Goal: Task Accomplishment & Management: Use online tool/utility

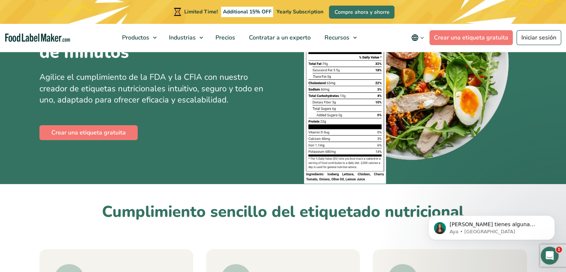
scroll to position [74, 0]
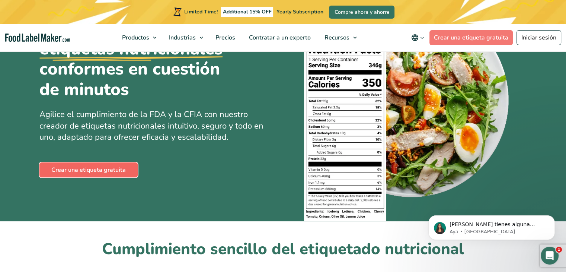
click at [99, 171] on link "Crear una etiqueta gratuita" at bounding box center [88, 169] width 98 height 15
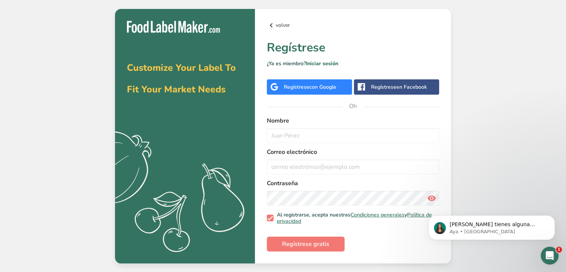
click at [271, 20] on icon at bounding box center [271, 25] width 9 height 13
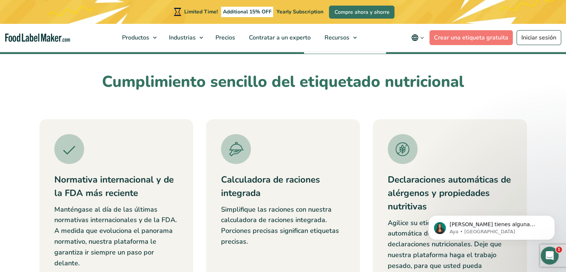
scroll to position [149, 0]
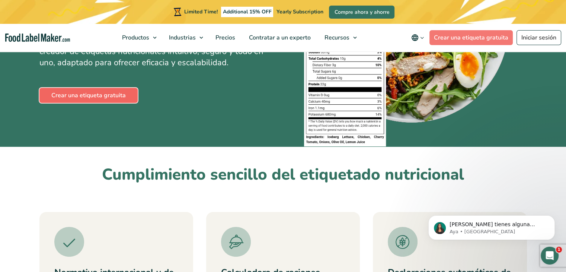
click at [114, 96] on link "Crear una etiqueta gratuita" at bounding box center [88, 95] width 98 height 15
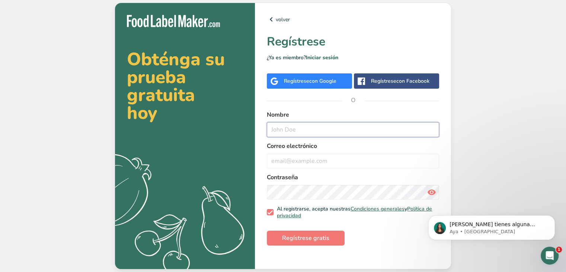
click at [308, 129] on input "text" at bounding box center [353, 129] width 172 height 15
click at [314, 162] on input "email" at bounding box center [353, 160] width 172 height 15
click at [313, 86] on div "Regístrese con Google" at bounding box center [309, 80] width 85 height 15
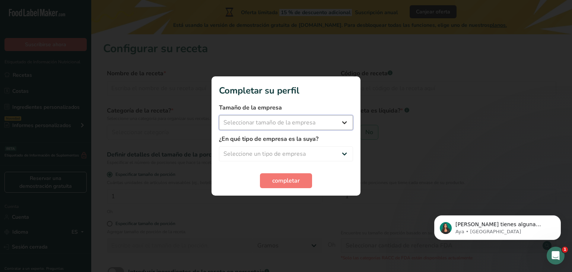
click at [331, 125] on select "Seleccionar tamaño de la empresa Menos de 10 empleados De 10 a 50 empleados De …" at bounding box center [286, 122] width 134 height 15
select select "1"
click at [219, 115] on select "Seleccionar tamaño de la empresa Menos de 10 empleados De 10 a 50 empleados De …" at bounding box center [286, 122] width 134 height 15
click at [301, 160] on select "Seleccione un tipo de empresa Fabricante de alimentos envasados Restaurante y c…" at bounding box center [286, 153] width 134 height 15
select select "8"
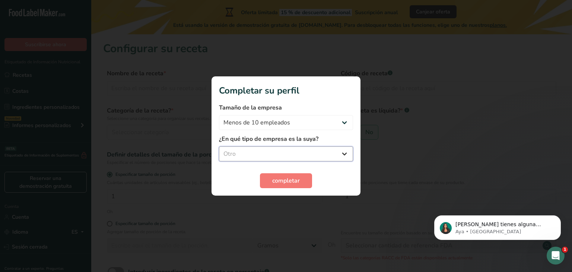
click at [219, 146] on select "Seleccione un tipo de empresa Fabricante de alimentos envasados Restaurante y c…" at bounding box center [286, 153] width 134 height 15
click at [309, 145] on div "¿En qué tipo de empresa es la suya? Fabricante de alimentos envasados Restauran…" at bounding box center [286, 147] width 134 height 27
click at [307, 154] on select "Fabricante de alimentos envasados Restaurante y cafetería [GEOGRAPHIC_DATA] Emp…" at bounding box center [286, 153] width 134 height 15
click at [219, 146] on select "Fabricante de alimentos envasados Restaurante y cafetería [GEOGRAPHIC_DATA] Emp…" at bounding box center [286, 153] width 134 height 15
click at [294, 178] on font "completar" at bounding box center [286, 181] width 28 height 8
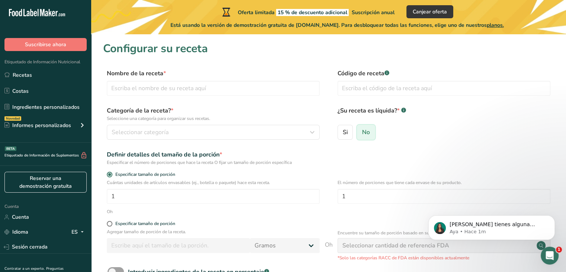
click at [360, 132] on input "No" at bounding box center [359, 132] width 5 height 5
click at [186, 92] on input "text" at bounding box center [213, 88] width 213 height 15
type input "Torta de banano"
click at [205, 138] on button "Seleccionar categoría" at bounding box center [213, 132] width 213 height 15
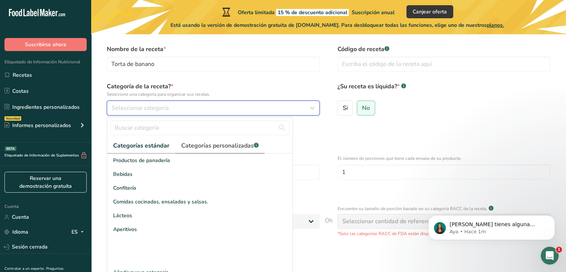
scroll to position [37, 0]
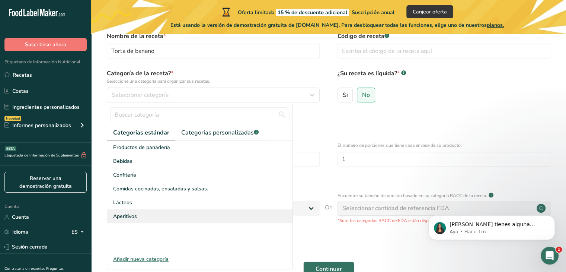
click at [132, 218] on font "Aperitivos" at bounding box center [125, 216] width 24 height 7
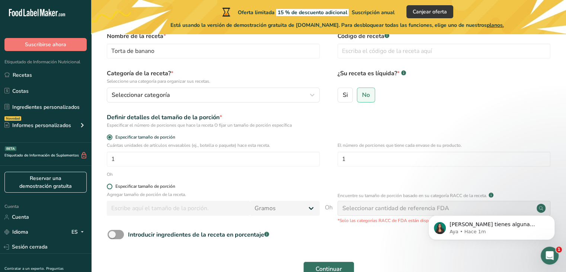
click at [172, 189] on font "Especificar tamaño de porción" at bounding box center [145, 186] width 60 height 6
click at [112, 189] on input "Especificar tamaño de porción" at bounding box center [109, 186] width 5 height 5
radio input "true"
radio input "false"
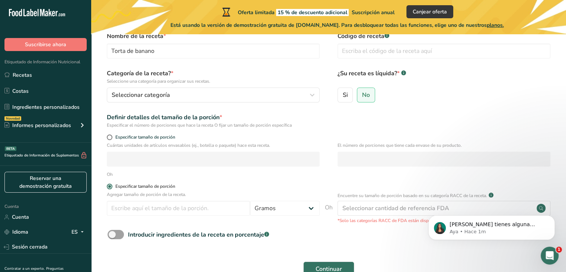
click at [172, 189] on font "Especificar tamaño de porción" at bounding box center [145, 186] width 60 height 6
click at [112, 189] on input "Especificar tamaño de porción" at bounding box center [109, 186] width 5 height 5
click at [110, 186] on span at bounding box center [110, 187] width 6 height 6
click at [110, 186] on input "Especificar tamaño de porción" at bounding box center [109, 186] width 5 height 5
click at [108, 137] on span at bounding box center [110, 137] width 6 height 6
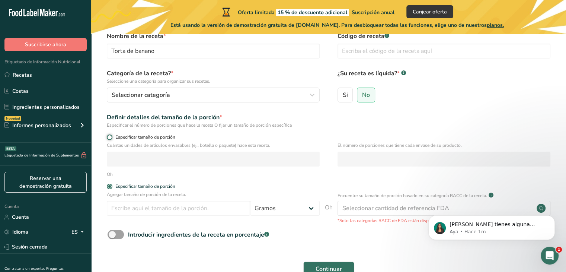
click at [108, 137] on input "Especificar tamaño de porción" at bounding box center [109, 137] width 5 height 5
radio input "true"
radio input "false"
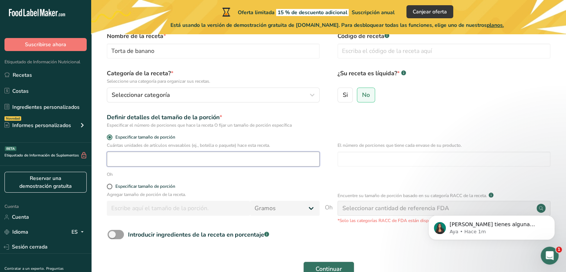
click at [115, 163] on input "number" at bounding box center [213, 159] width 213 height 15
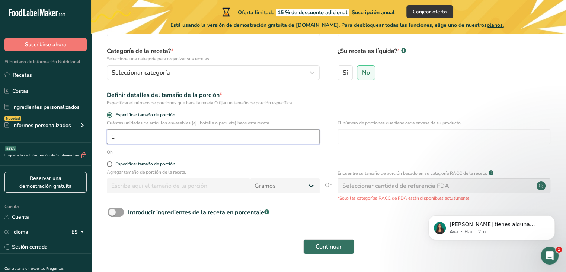
scroll to position [82, 0]
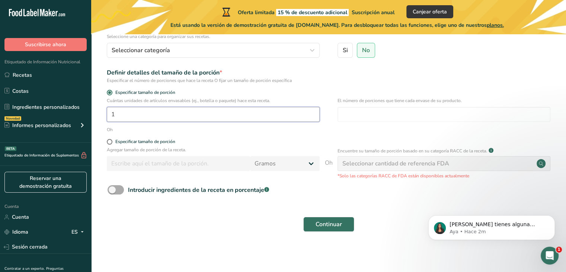
type input "1"
click at [116, 192] on span at bounding box center [116, 189] width 16 height 9
click at [112, 192] on input "Introducir ingredientes de la receta en porcentaje .a-a{fill:#347362;}.b-a{fill…" at bounding box center [110, 189] width 5 height 5
checkbox input "true"
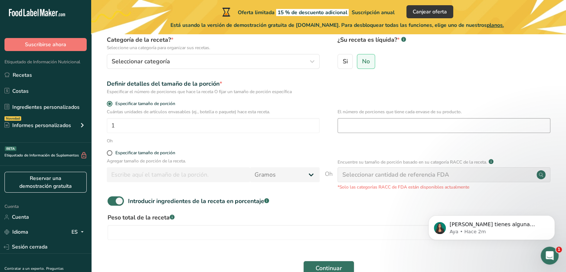
scroll to position [115, 0]
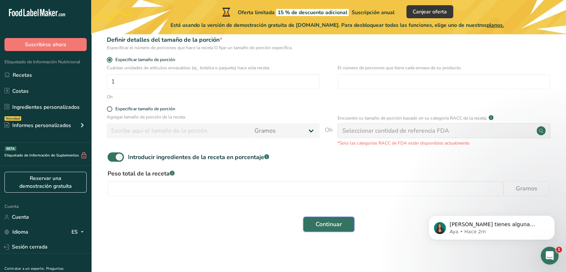
click at [334, 221] on font "Continuar" at bounding box center [329, 224] width 26 height 8
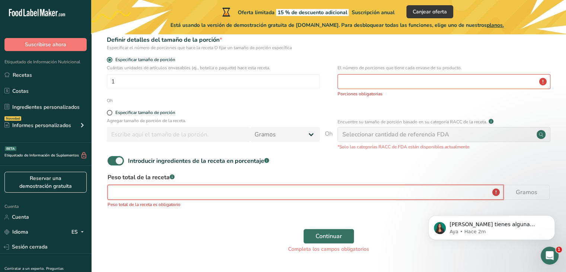
click at [263, 192] on input "number" at bounding box center [306, 192] width 396 height 15
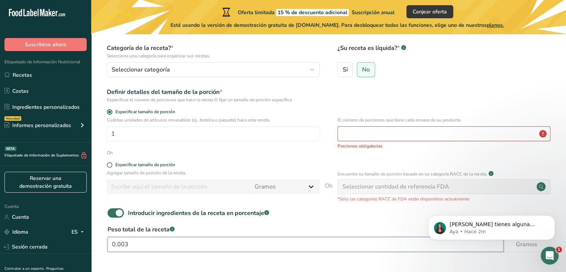
scroll to position [3, 0]
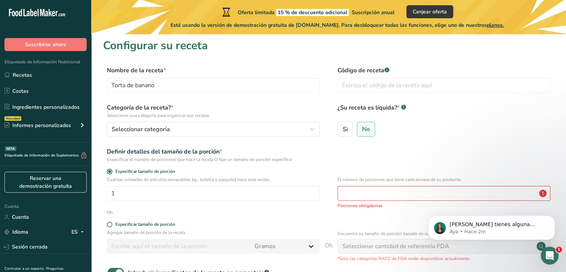
type input "0.003"
click at [357, 197] on input "number" at bounding box center [444, 193] width 213 height 15
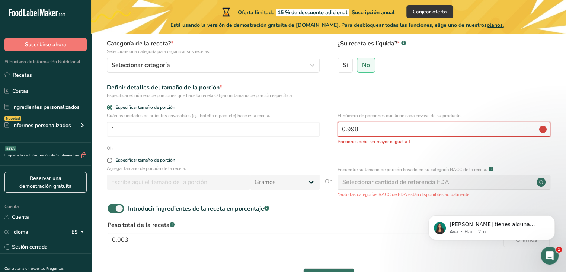
scroll to position [128, 0]
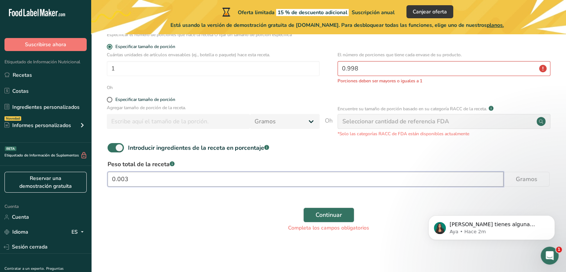
click at [190, 178] on input "0.003" at bounding box center [306, 179] width 396 height 15
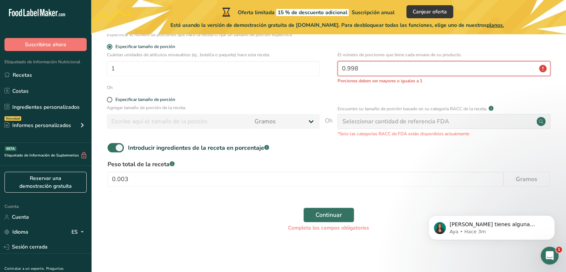
click at [392, 73] on input "0.998" at bounding box center [444, 68] width 213 height 15
drag, startPoint x: 392, startPoint y: 73, endPoint x: 293, endPoint y: 69, distance: 99.5
click at [293, 69] on div "Cuántas unidades de artículos envasables (ej., botella o paquete) hace esta rec…" at bounding box center [328, 67] width 451 height 33
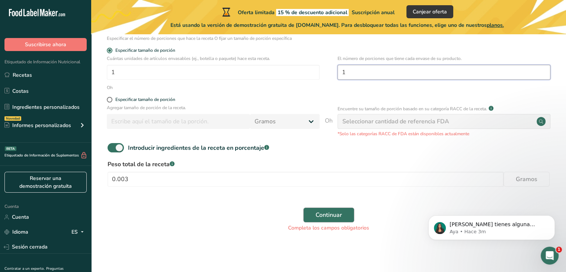
type input "1"
click at [324, 215] on font "Continuar" at bounding box center [329, 215] width 26 height 8
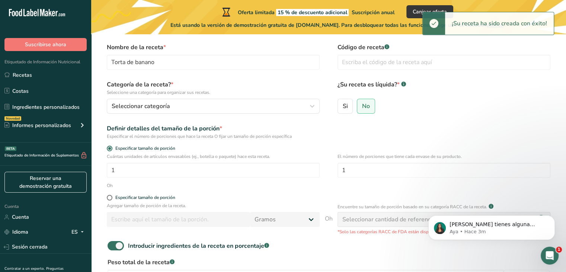
scroll to position [3, 0]
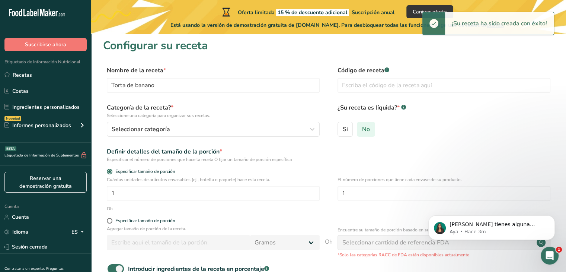
click at [365, 133] on label "No" at bounding box center [366, 129] width 18 height 15
click at [362, 131] on input "No" at bounding box center [359, 129] width 5 height 5
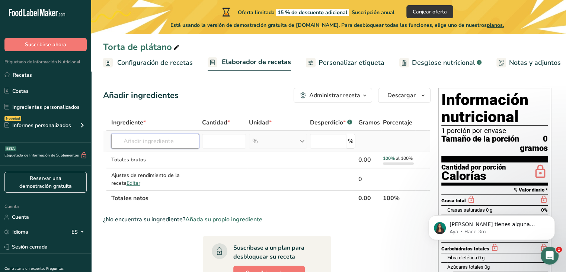
click at [146, 146] on input "text" at bounding box center [155, 141] width 88 height 15
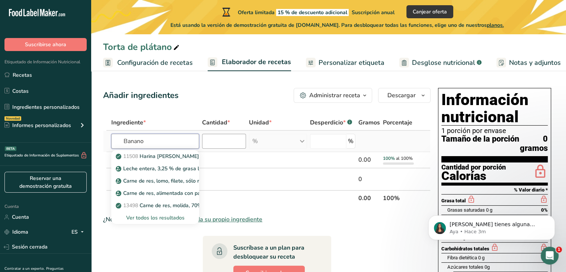
type input "Banano"
click at [236, 140] on input "number" at bounding box center [224, 141] width 44 height 15
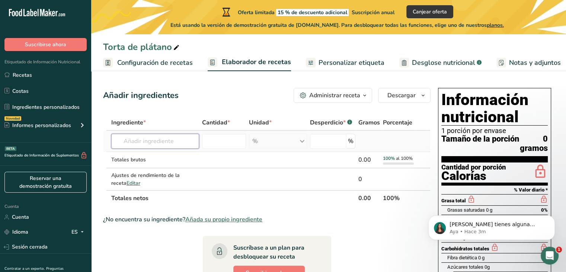
click at [161, 148] on input "text" at bounding box center [155, 141] width 88 height 15
click at [229, 144] on input "number" at bounding box center [224, 141] width 44 height 15
type input "8"
click at [231, 164] on td at bounding box center [224, 160] width 47 height 16
click at [175, 143] on input "text" at bounding box center [155, 141] width 88 height 15
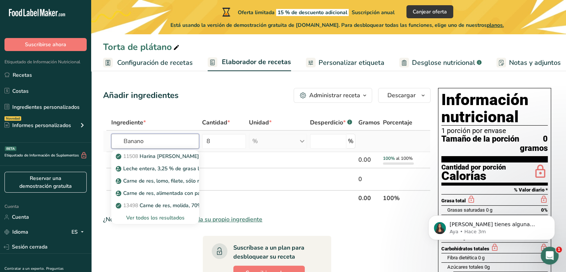
click at [175, 143] on input "Banano" at bounding box center [155, 141] width 88 height 15
type input "Banano"
click at [234, 159] on td at bounding box center [224, 160] width 47 height 16
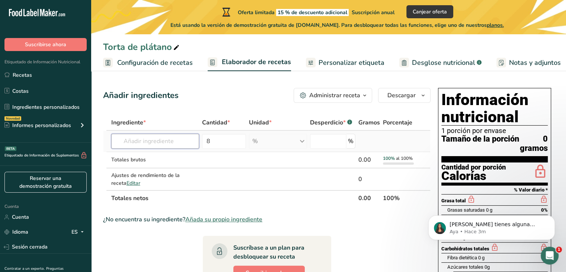
click at [168, 142] on input "text" at bounding box center [155, 141] width 88 height 15
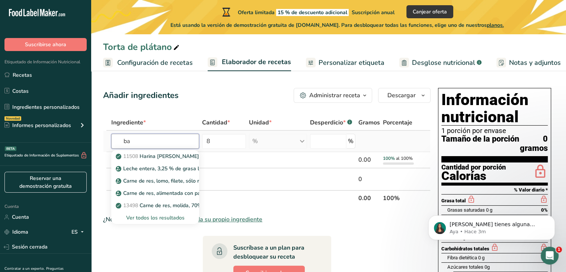
type input "b"
click at [168, 142] on input "Banano" at bounding box center [155, 141] width 88 height 15
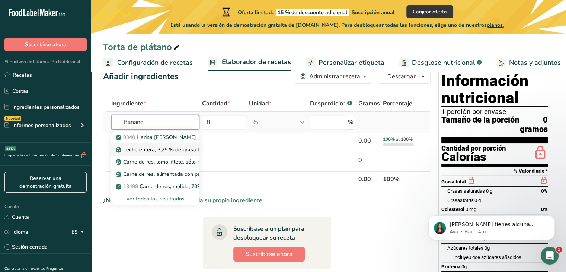
scroll to position [20, 0]
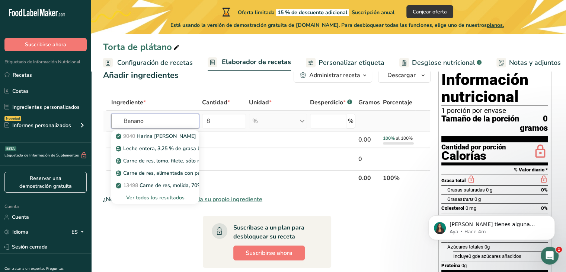
type input "Banano"
click at [186, 128] on div "9040 [PERSON_NAME] Leche entera, 3,25 % de grasa láctea, sin vitamina A ni vita…" at bounding box center [155, 165] width 88 height 75
click at [228, 133] on td at bounding box center [224, 140] width 47 height 16
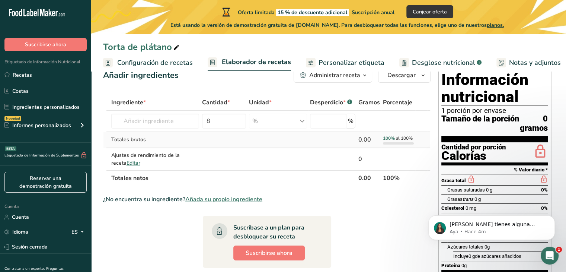
scroll to position [3, 0]
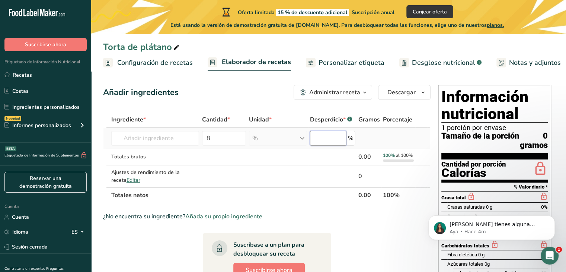
click at [335, 142] on input "number" at bounding box center [328, 138] width 36 height 15
click at [384, 145] on td at bounding box center [399, 138] width 34 height 21
click at [342, 99] on button "Administrar receta" at bounding box center [333, 92] width 79 height 15
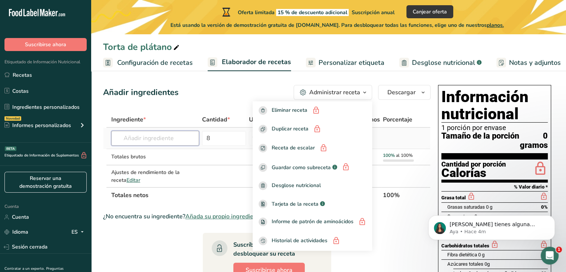
click at [169, 144] on input "text" at bounding box center [155, 138] width 88 height 15
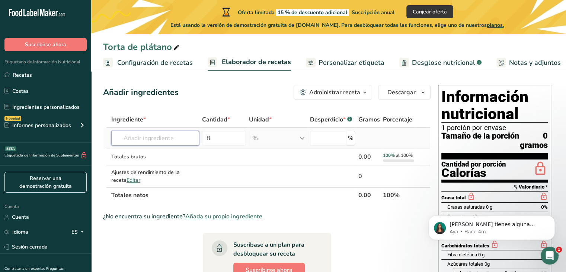
click at [184, 144] on input "text" at bounding box center [155, 138] width 88 height 15
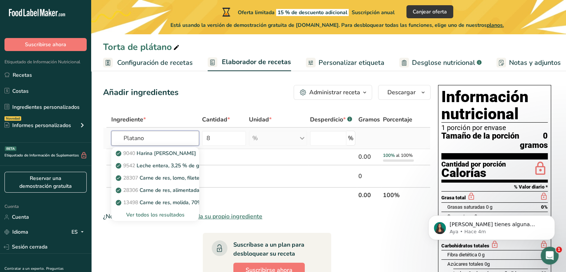
type input "Platanos"
drag, startPoint x: 184, startPoint y: 144, endPoint x: 96, endPoint y: 138, distance: 88.1
click at [96, 138] on section "Añadir ingredientes Administrar receta Eliminar receta Duplicar receta Receta d…" at bounding box center [328, 247] width 475 height 355
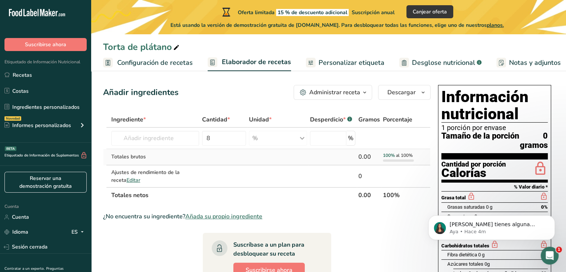
click at [147, 153] on div "Totales brutos" at bounding box center [155, 157] width 88 height 8
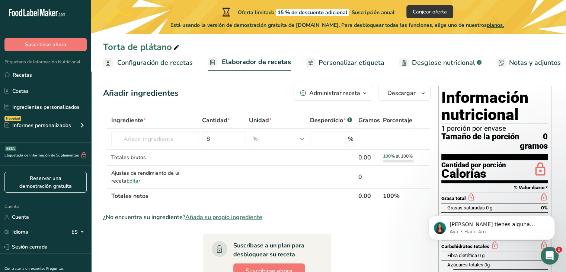
scroll to position [0, 0]
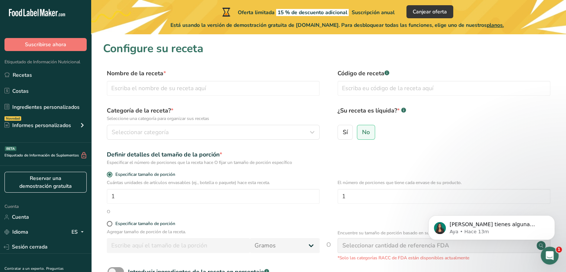
scroll to position [3, 0]
